Goal: Task Accomplishment & Management: Manage account settings

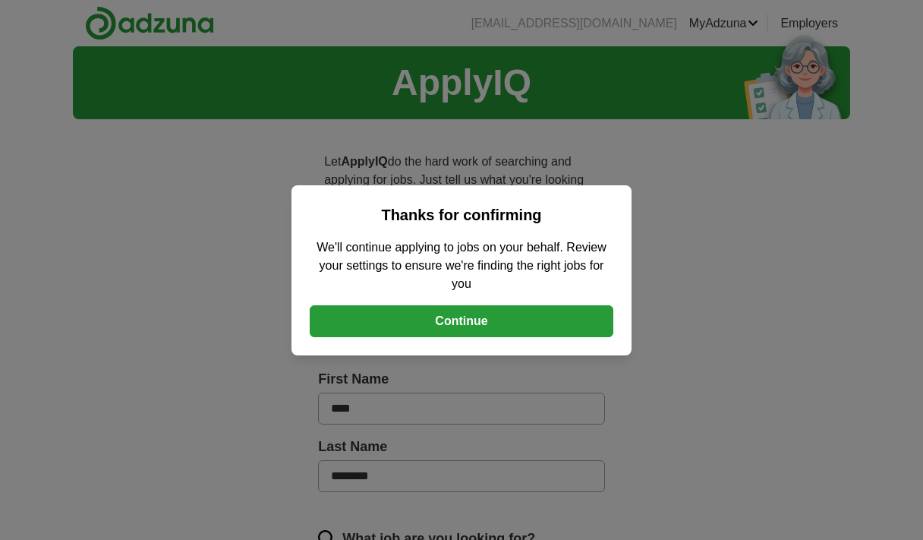
click at [487, 324] on button "Continue" at bounding box center [462, 321] width 304 height 32
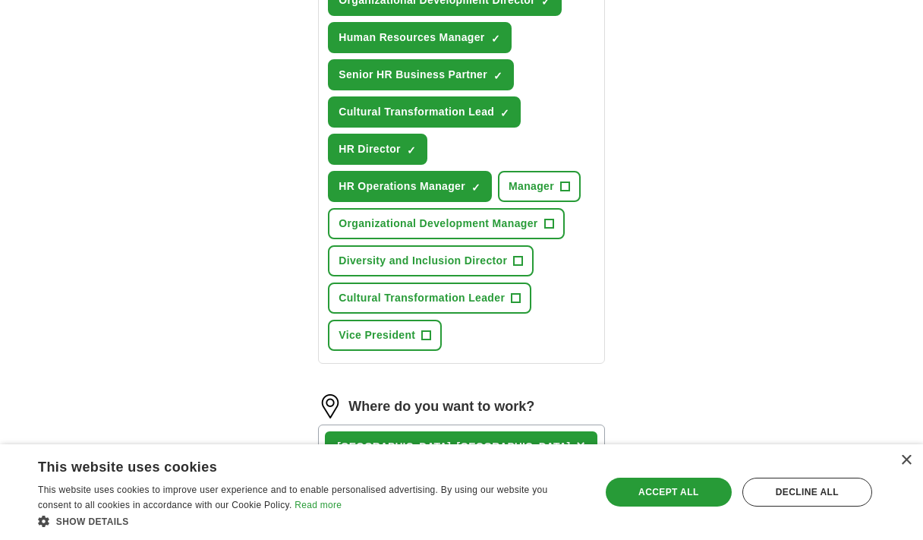
scroll to position [957, 0]
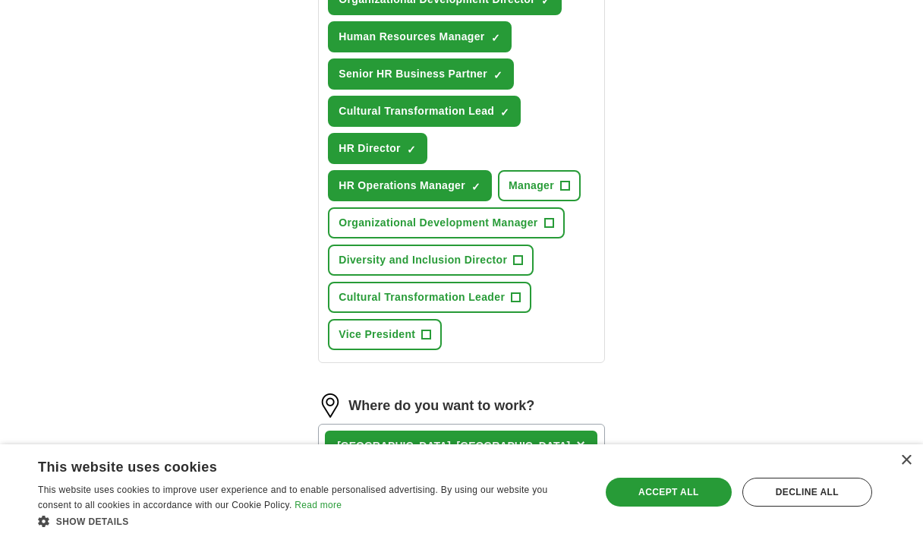
click at [563, 187] on span "+" at bounding box center [565, 186] width 9 height 12
click at [515, 301] on span "+" at bounding box center [516, 297] width 9 height 12
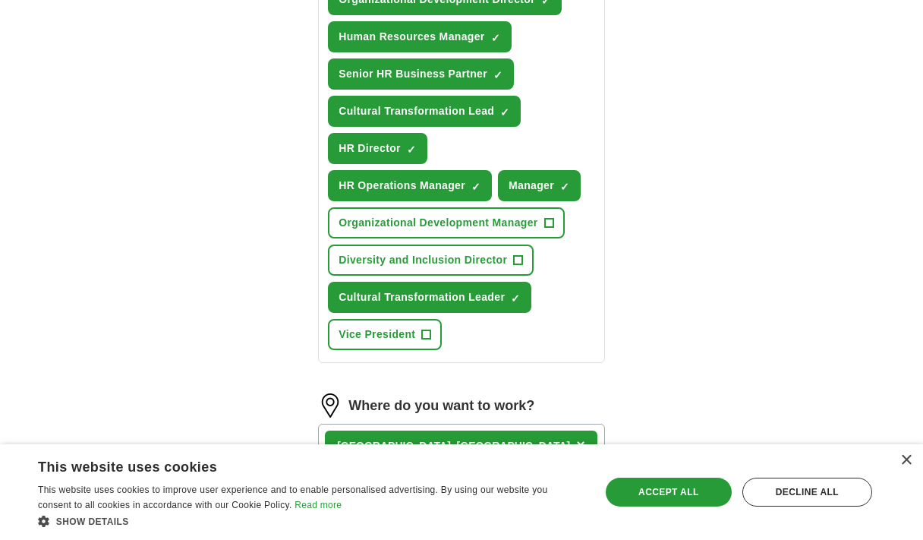
click at [420, 339] on button "Vice President +" at bounding box center [385, 334] width 114 height 31
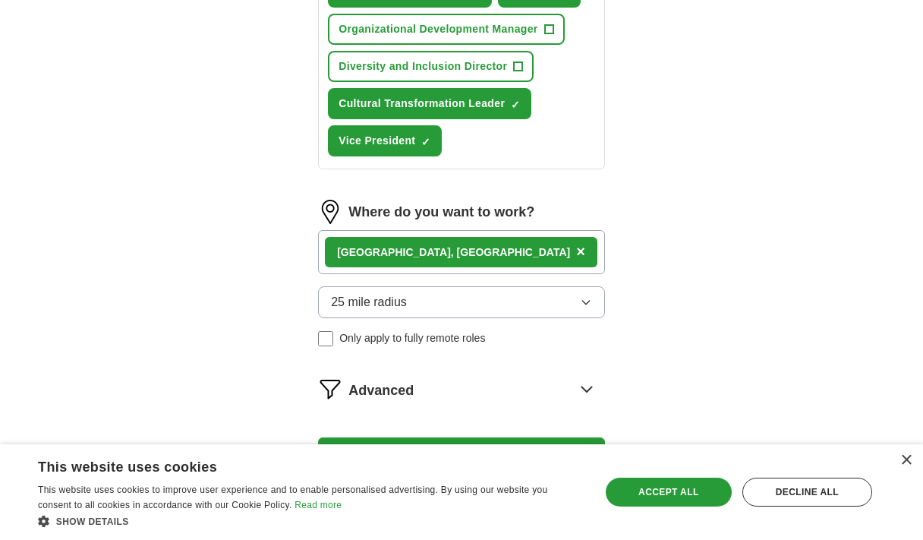
scroll to position [1151, 0]
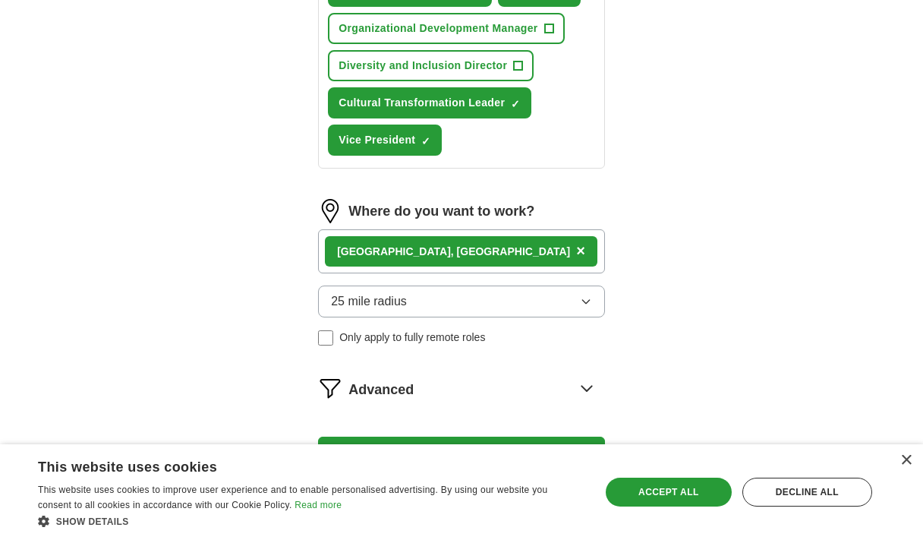
click at [585, 301] on icon "button" at bounding box center [586, 301] width 12 height 12
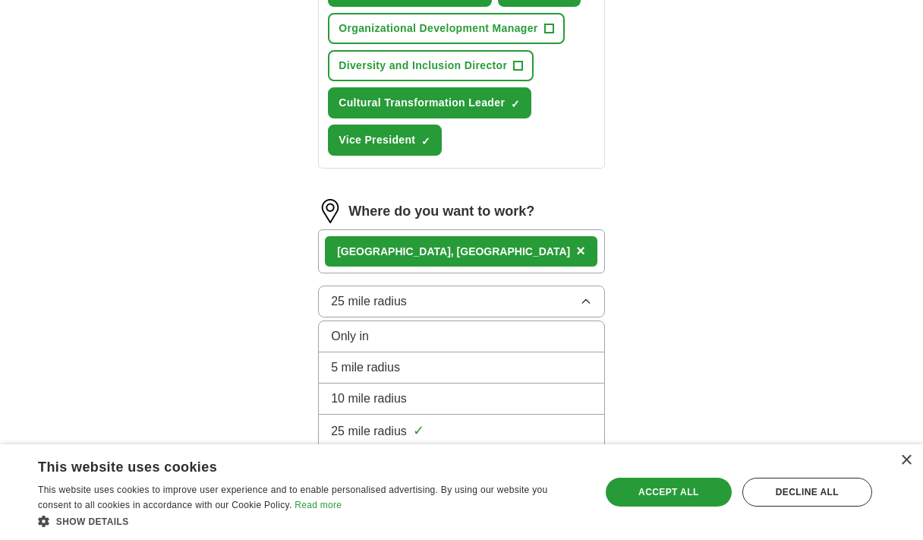
click at [572, 393] on div "10 mile radius" at bounding box center [461, 398] width 261 height 18
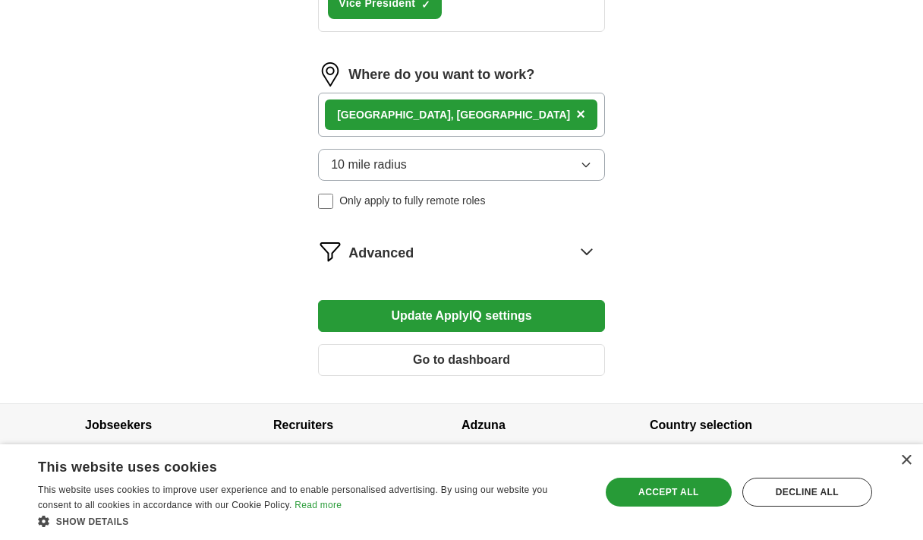
scroll to position [1301, 0]
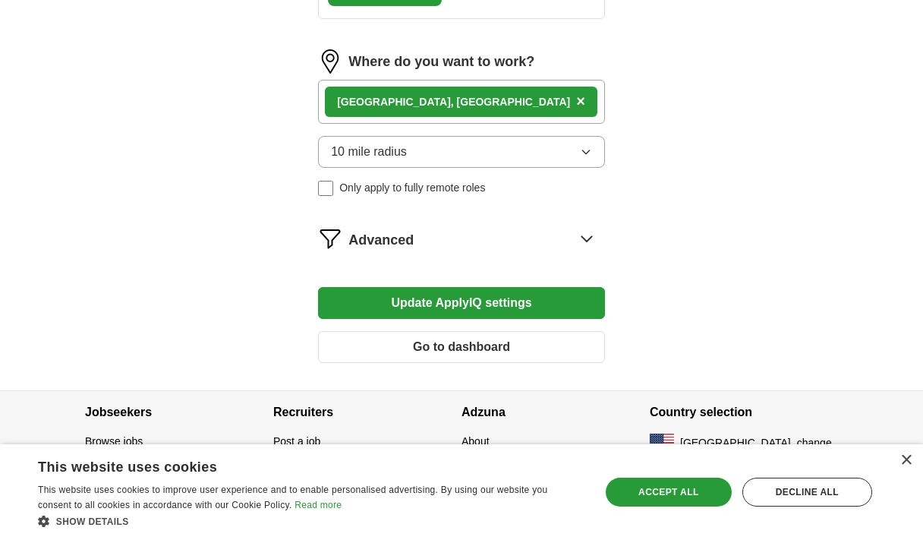
click at [521, 299] on button "Update ApplyIQ settings" at bounding box center [461, 303] width 287 height 32
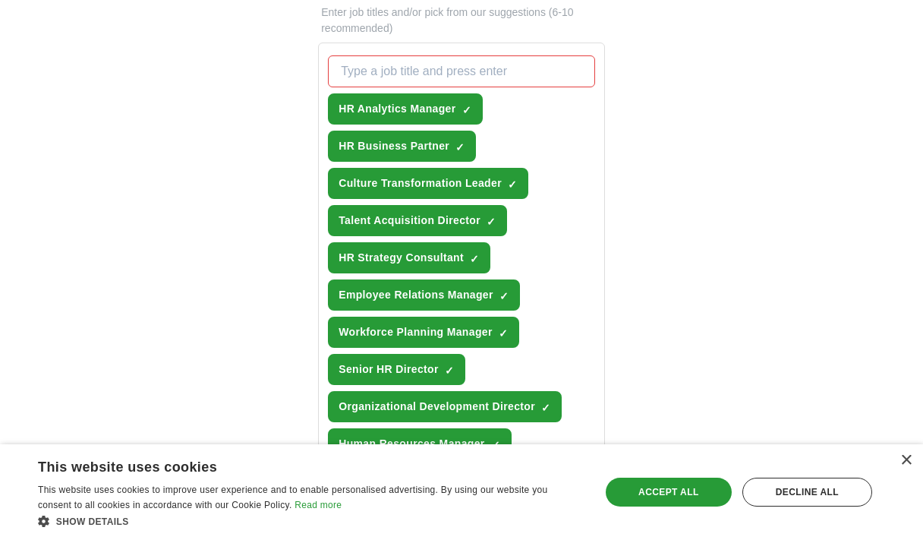
scroll to position [548, 0]
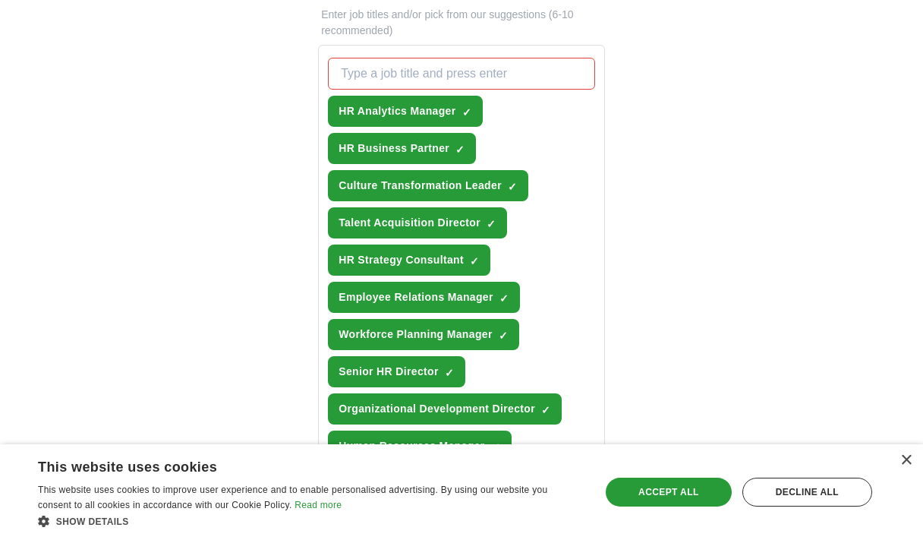
click at [0, 0] on span "×" at bounding box center [0, 0] width 0 height 0
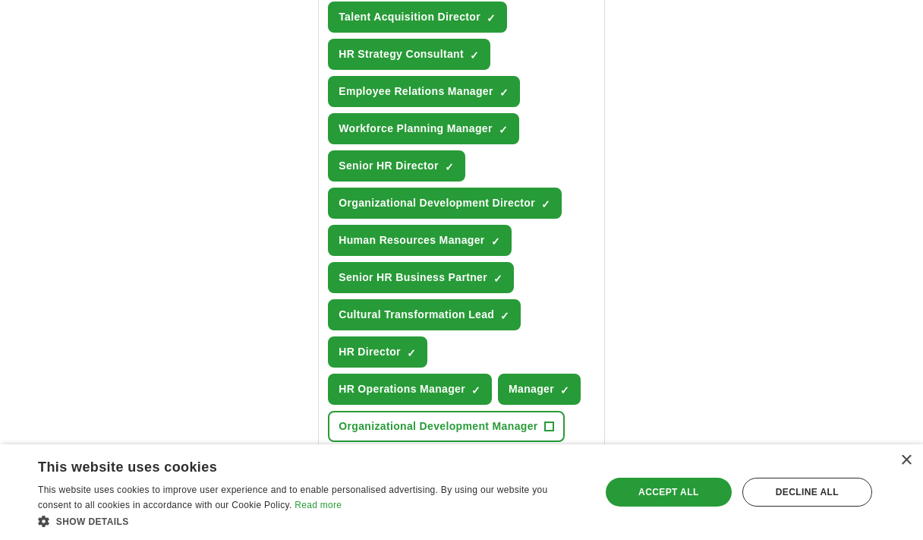
scroll to position [757, 0]
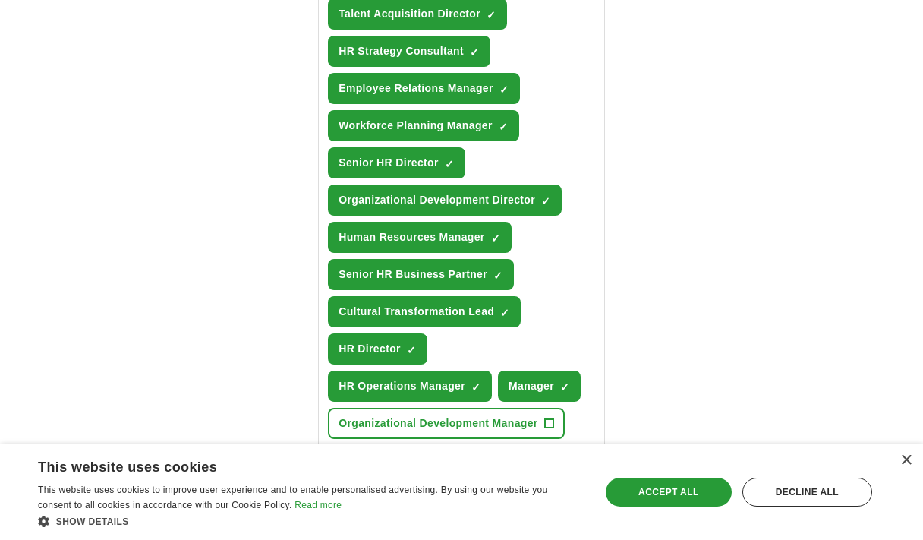
click at [549, 375] on button "Manager ✓ ×" at bounding box center [539, 385] width 83 height 31
click at [682, 496] on div "Accept all" at bounding box center [669, 491] width 126 height 29
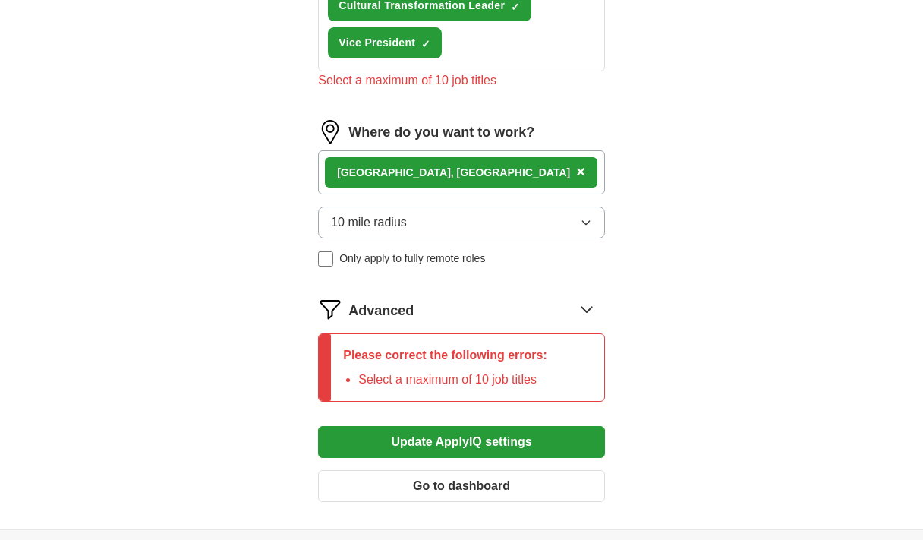
scroll to position [1255, 0]
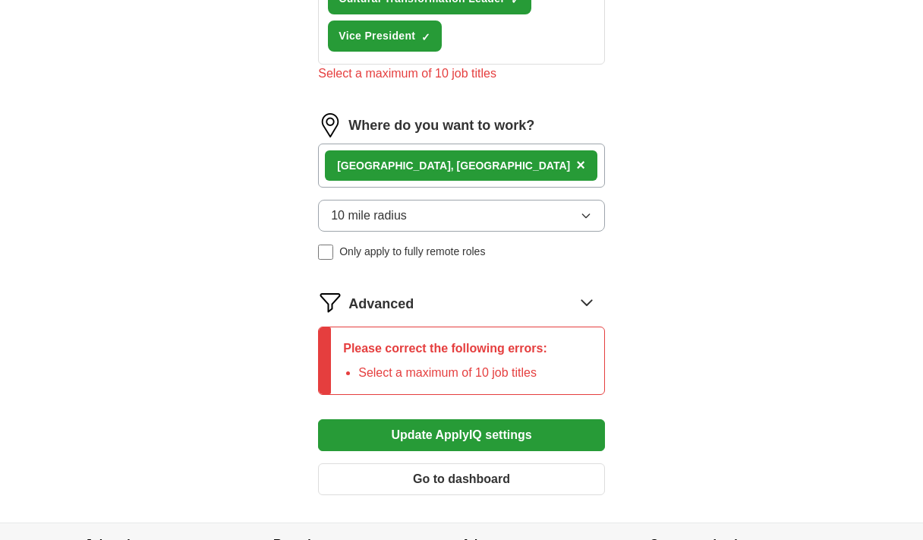
click at [548, 446] on button "Update ApplyIQ settings" at bounding box center [461, 435] width 287 height 32
click at [524, 432] on button "Update ApplyIQ settings" at bounding box center [461, 435] width 287 height 32
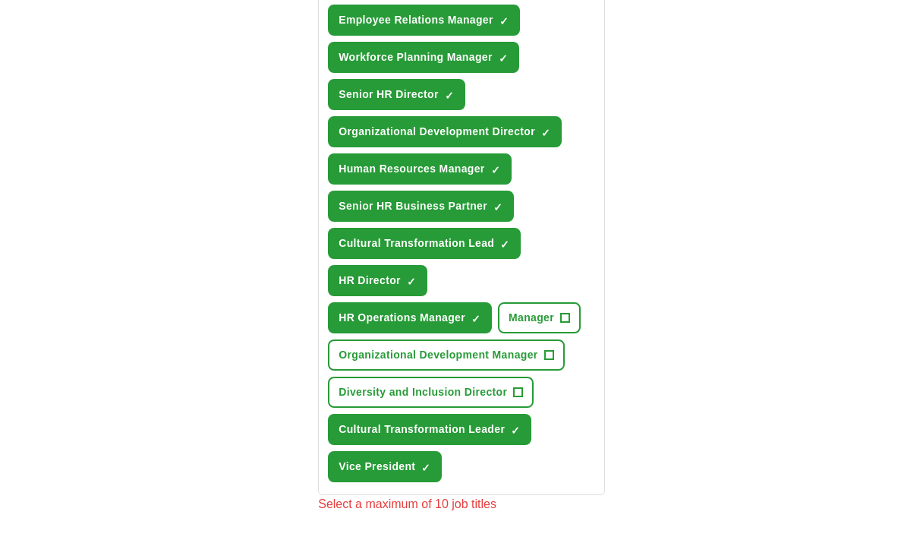
scroll to position [825, 0]
click at [0, 0] on span "×" at bounding box center [0, 0] width 0 height 0
click at [423, 124] on span "Organizational Development Director" at bounding box center [437, 132] width 197 height 16
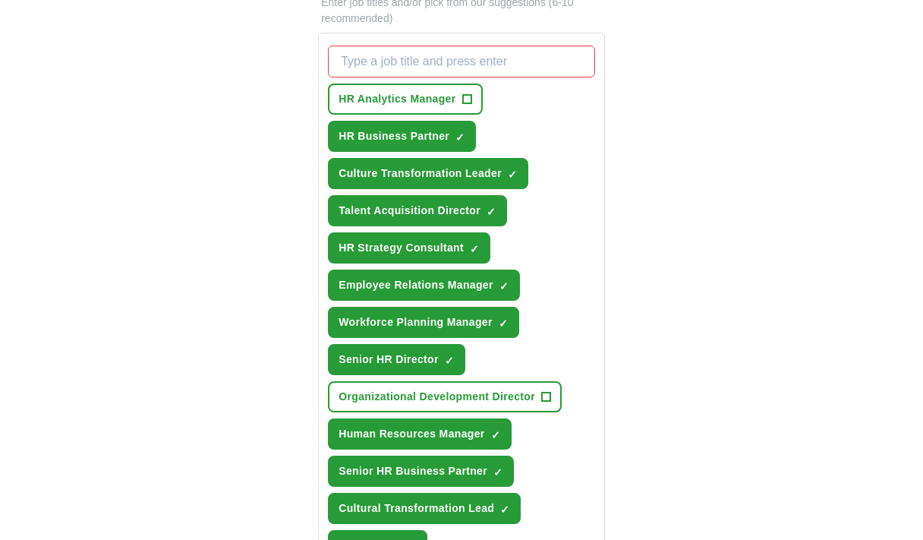
scroll to position [559, 0]
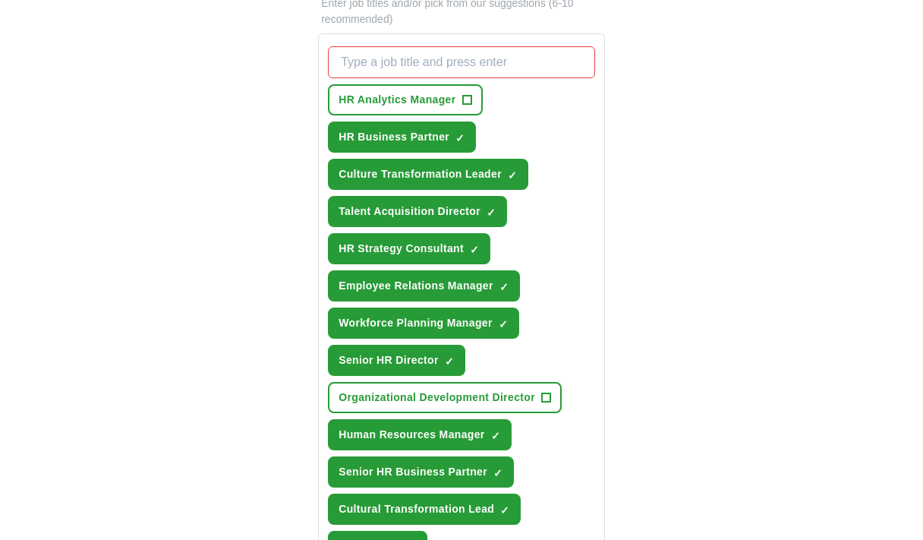
click at [0, 0] on span "×" at bounding box center [0, 0] width 0 height 0
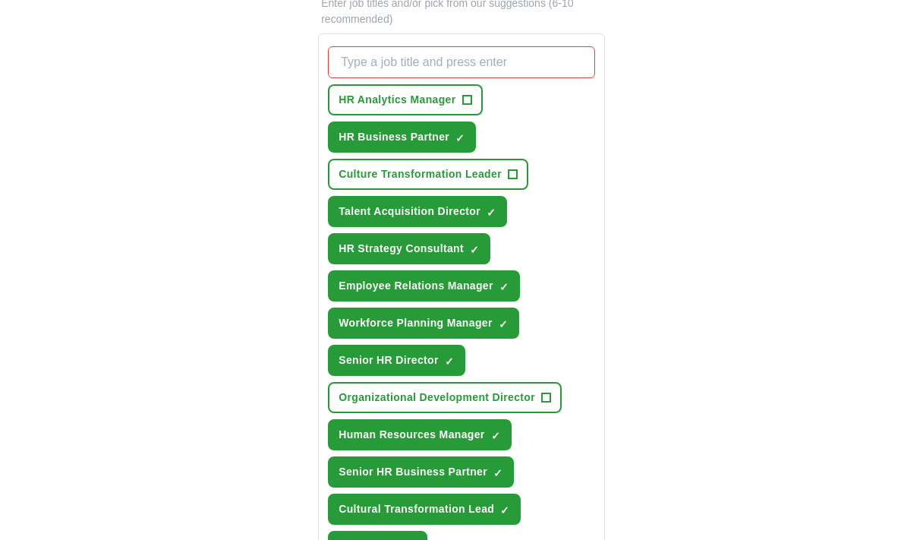
click at [496, 210] on span "✓ ×" at bounding box center [492, 211] width 10 height 9
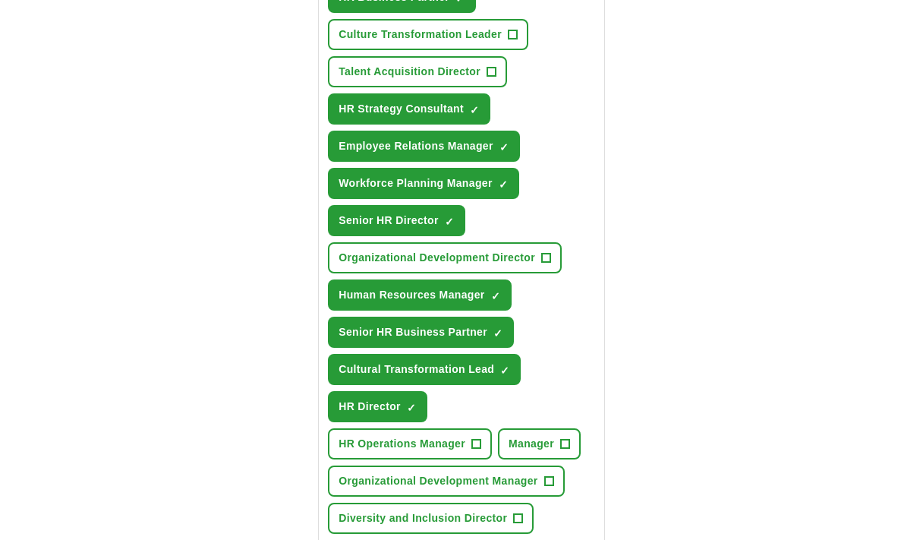
scroll to position [698, 0]
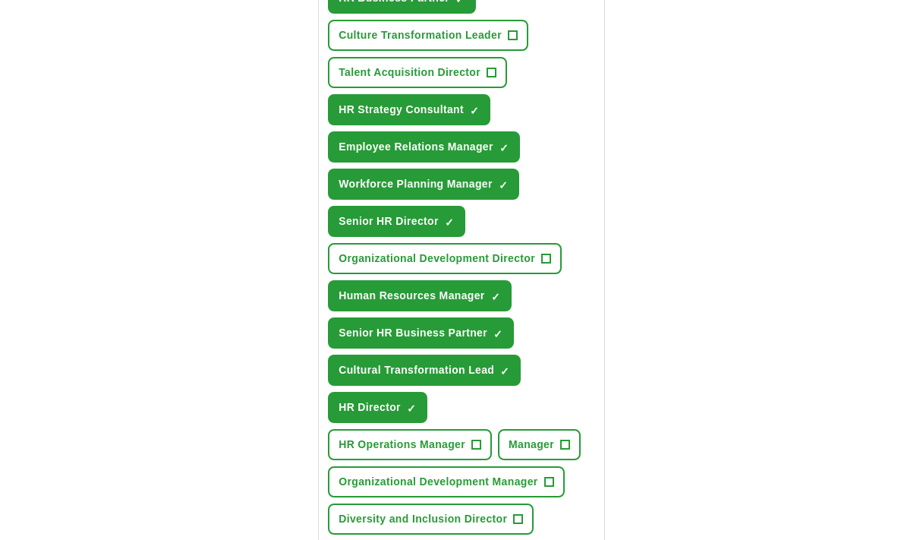
click at [442, 226] on button "Senior HR Director ✓ ×" at bounding box center [396, 221] width 137 height 31
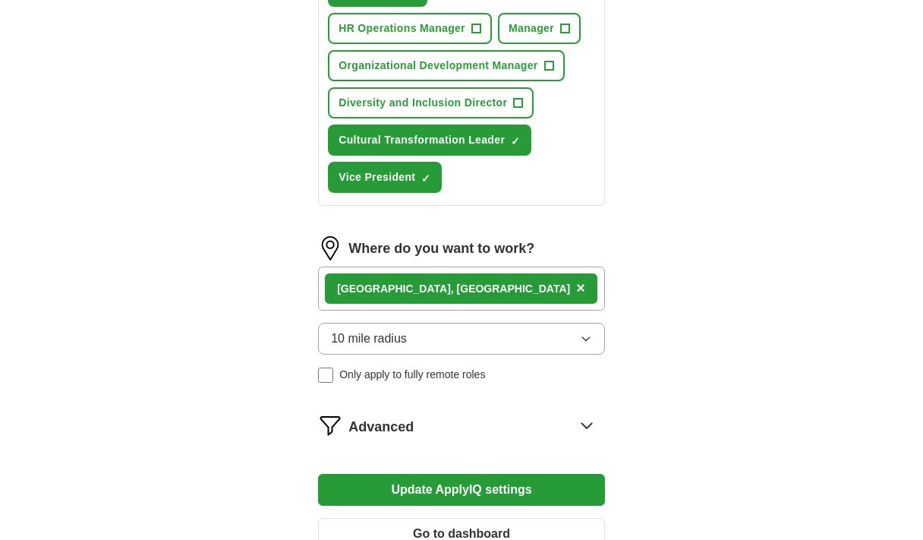
scroll to position [1122, 0]
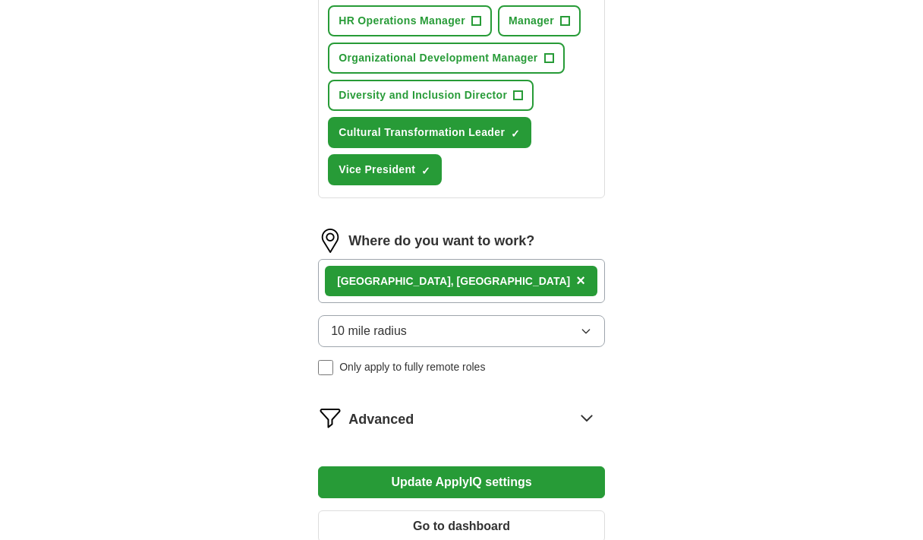
click at [567, 483] on button "Update ApplyIQ settings" at bounding box center [461, 482] width 287 height 32
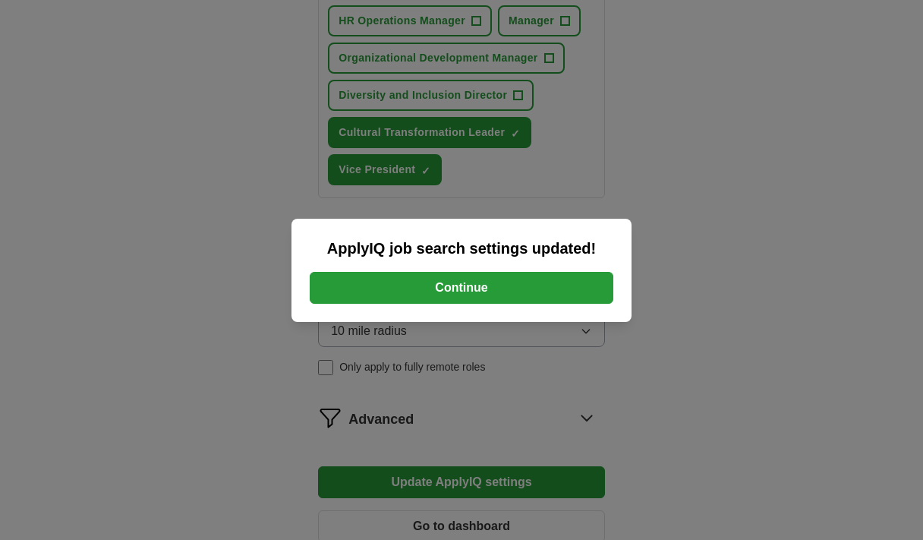
click at [526, 290] on button "Continue" at bounding box center [462, 288] width 304 height 32
